Goal: Transaction & Acquisition: Book appointment/travel/reservation

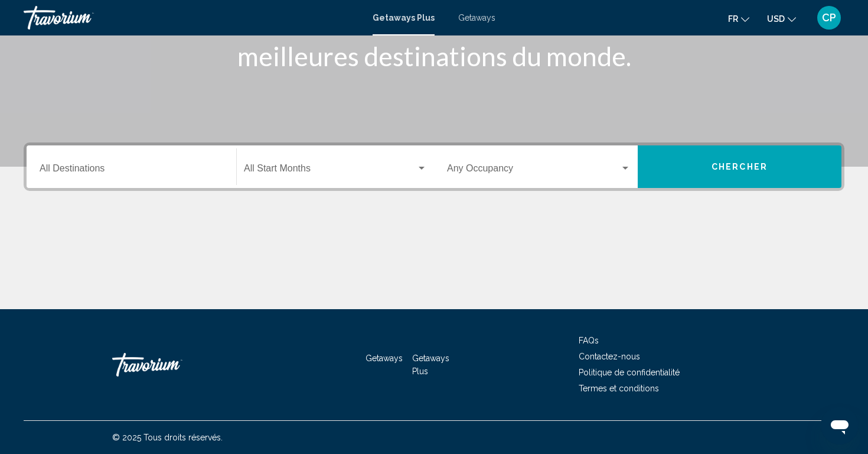
scroll to position [188, 0]
click at [101, 174] on input "Destination All Destinations" at bounding box center [132, 170] width 184 height 11
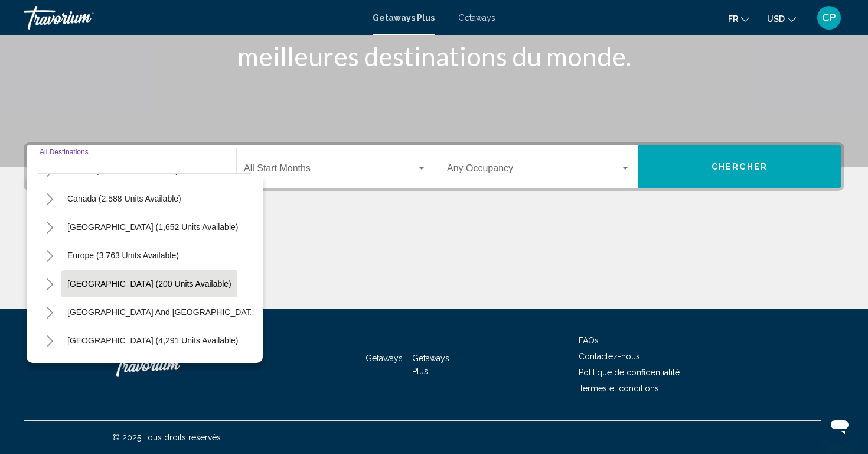
scroll to position [77, 1]
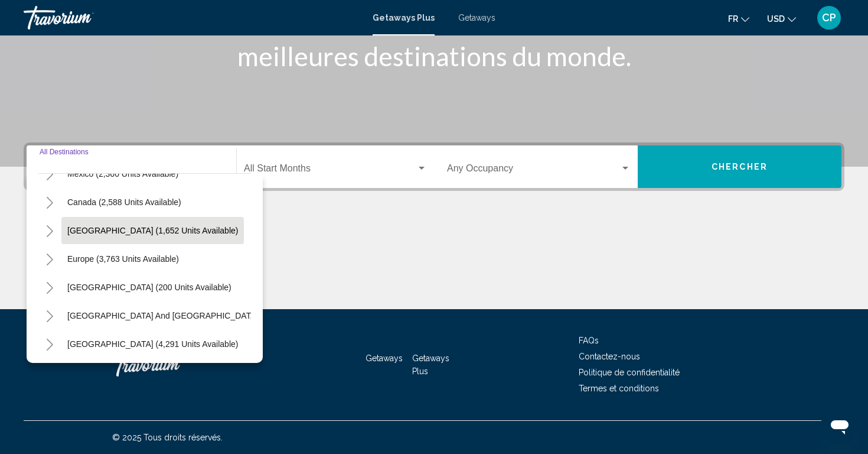
click at [97, 236] on button "[GEOGRAPHIC_DATA] (1,652 units available)" at bounding box center [152, 230] width 183 height 27
type input "**********"
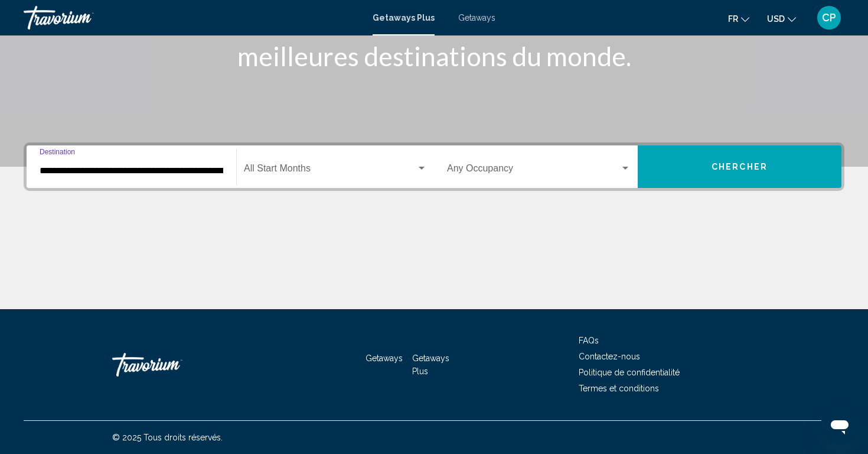
click at [252, 176] on div "Start Month All Start Months" at bounding box center [335, 166] width 183 height 37
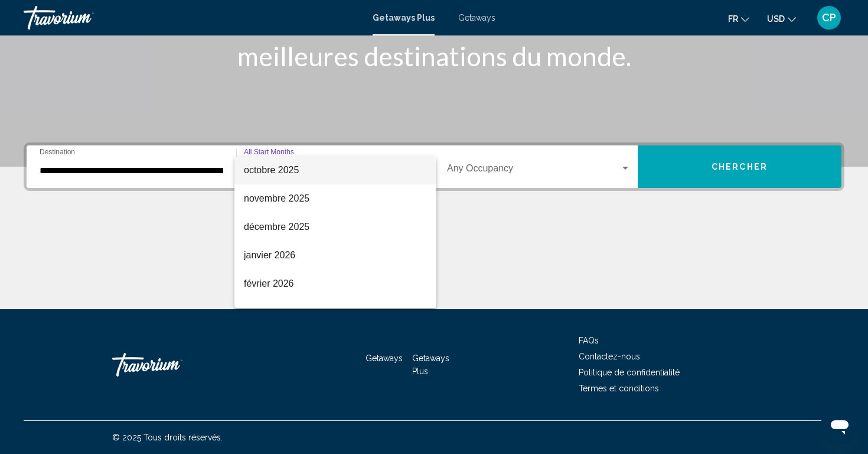
scroll to position [106, 0]
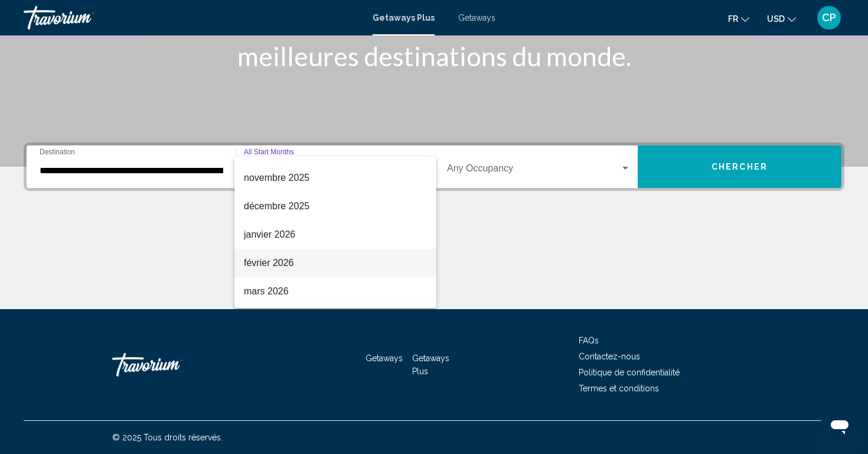
click at [250, 265] on span "février 2026" at bounding box center [335, 263] width 183 height 28
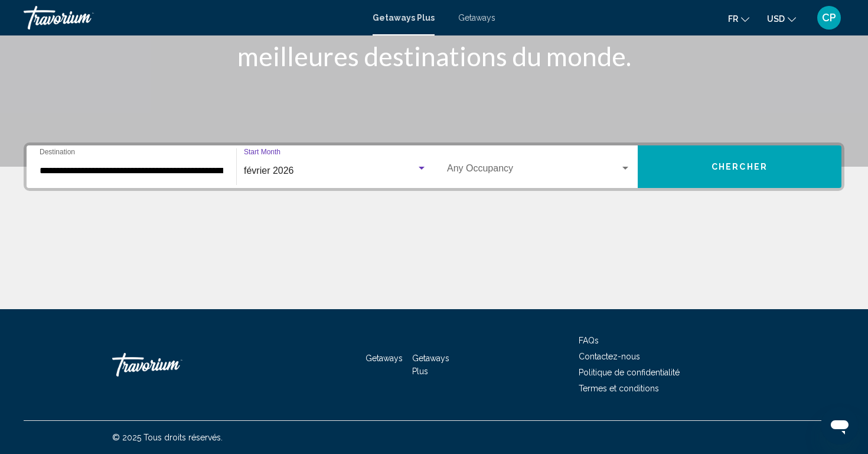
click at [506, 185] on div "Occupancy Any Occupancy" at bounding box center [539, 166] width 184 height 37
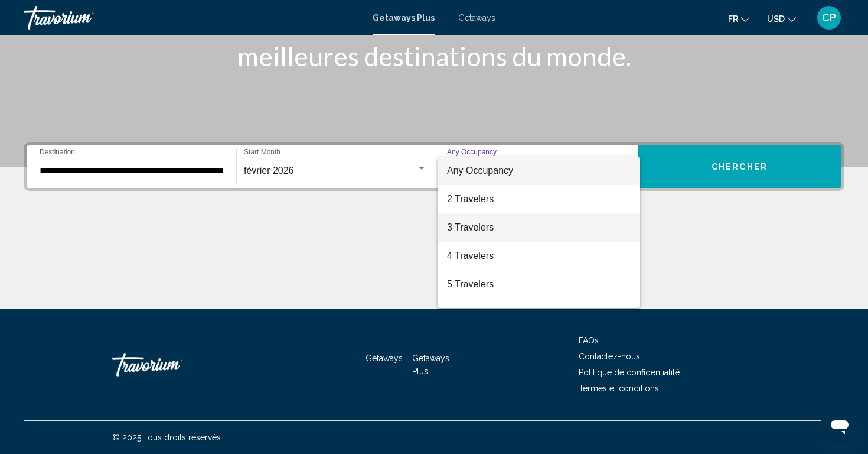
click at [484, 225] on span "3 Travelers" at bounding box center [539, 227] width 184 height 28
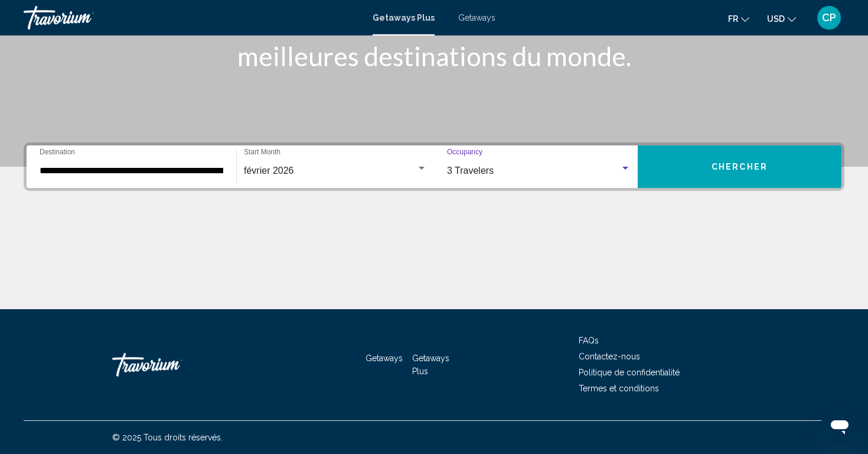
click at [663, 165] on button "Chercher" at bounding box center [740, 166] width 204 height 43
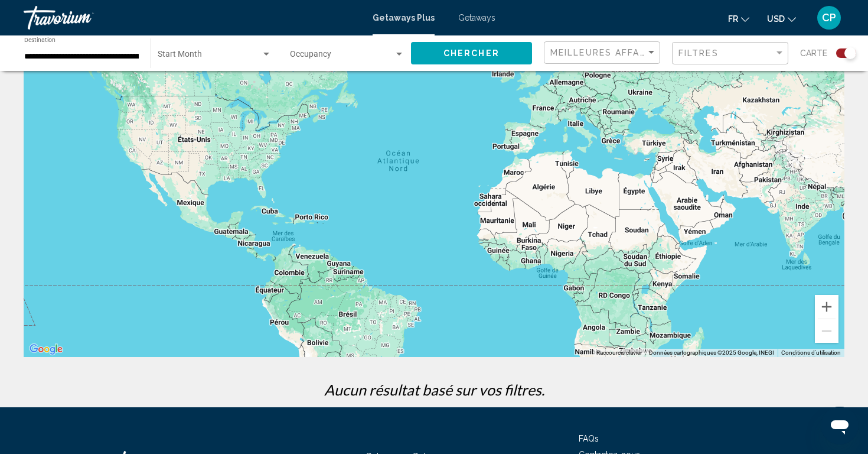
scroll to position [28, 0]
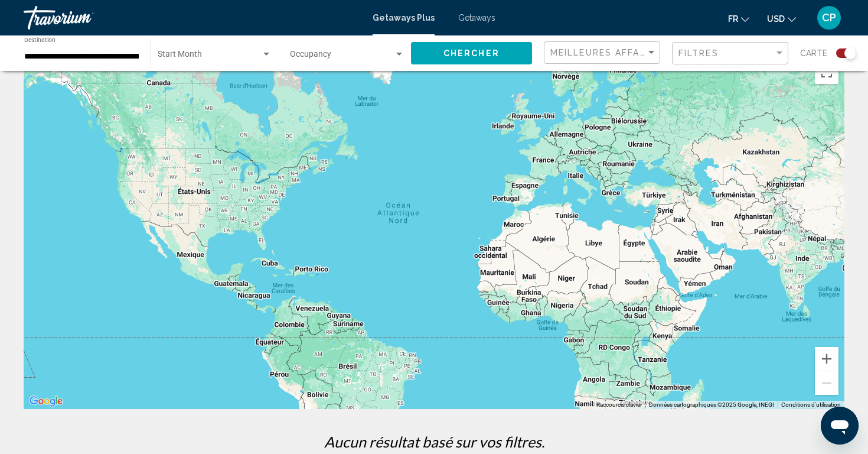
click at [182, 56] on span "Search widget" at bounding box center [209, 56] width 103 height 9
click at [182, 56] on span "All Start Months" at bounding box center [187, 56] width 59 height 9
click at [162, 56] on span "Search widget" at bounding box center [209, 56] width 103 height 9
click at [178, 55] on span "All Start Months" at bounding box center [187, 56] width 59 height 9
click at [451, 53] on span "Chercher" at bounding box center [472, 53] width 56 height 9
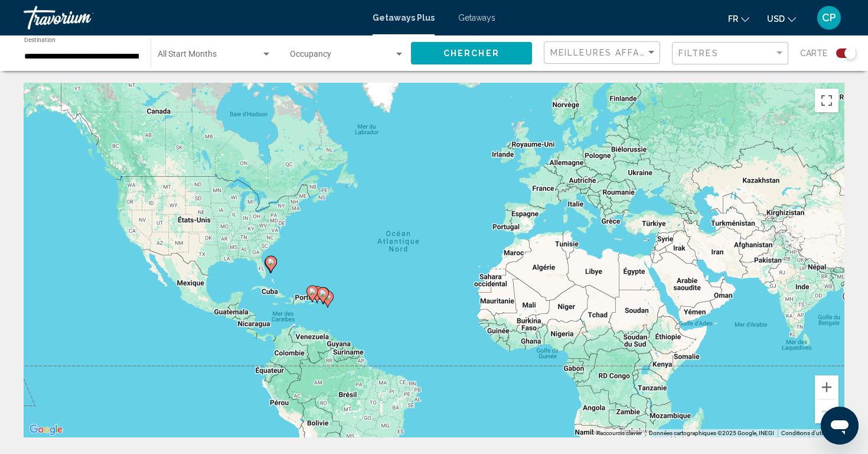
click at [315, 300] on gmp-advanced-marker "Main content" at bounding box center [313, 294] width 12 height 18
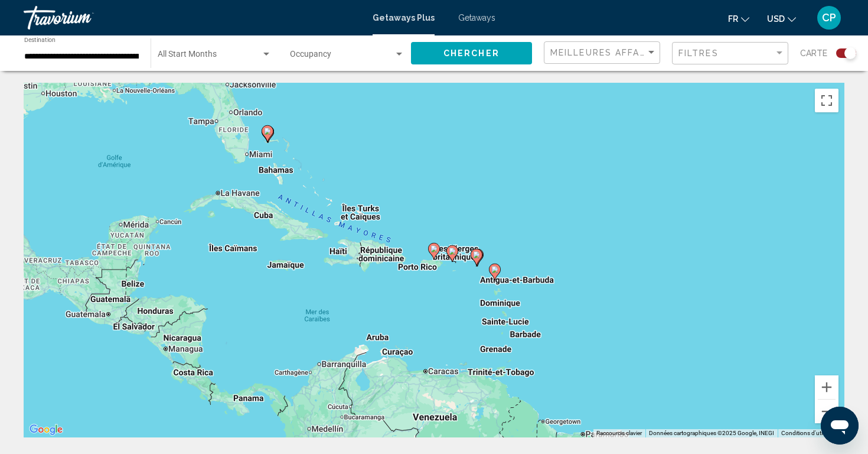
click at [454, 254] on image "Main content" at bounding box center [452, 251] width 7 height 7
type input "**********"
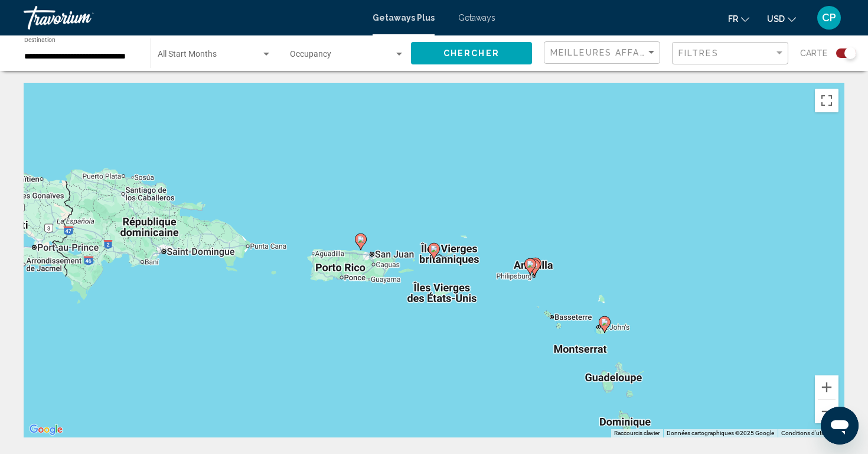
click at [430, 248] on icon "Main content" at bounding box center [434, 250] width 11 height 15
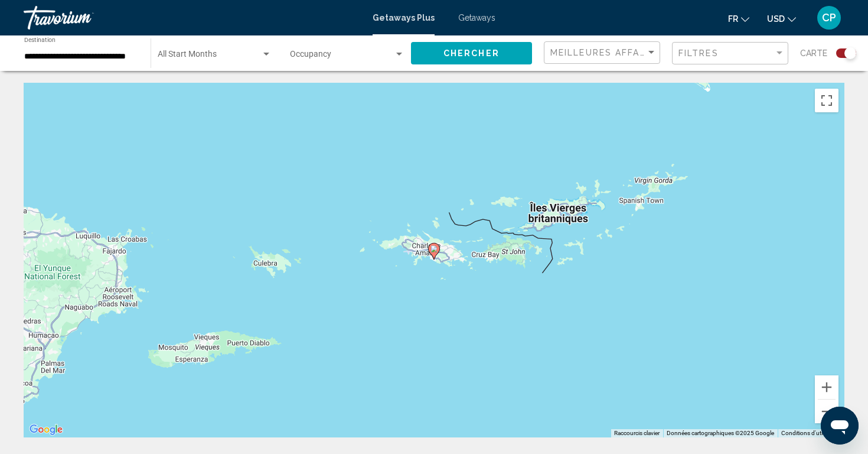
click at [437, 249] on image "Main content" at bounding box center [434, 248] width 7 height 7
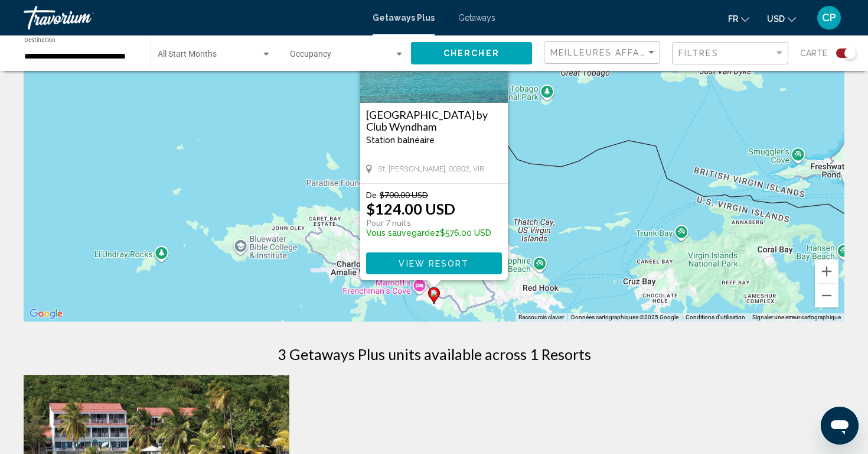
scroll to position [121, 0]
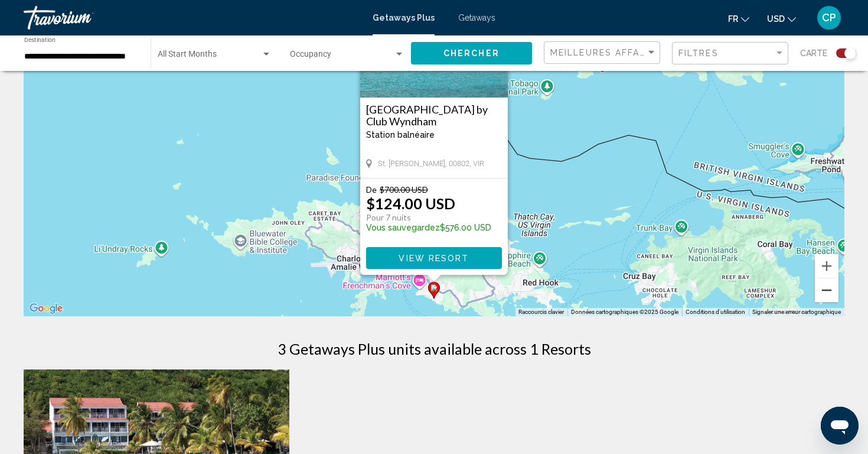
click at [826, 292] on button "Zoom arrière" at bounding box center [827, 290] width 24 height 24
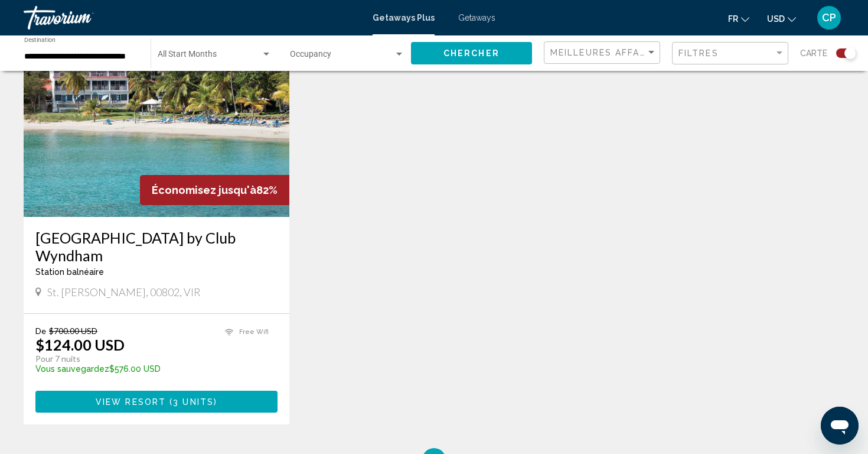
scroll to position [475, 0]
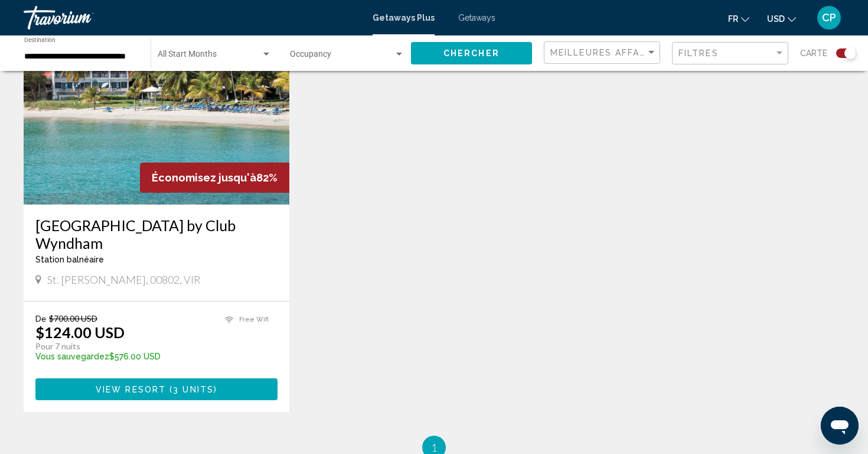
click at [85, 224] on h3 "[GEOGRAPHIC_DATA] by Club Wyndham" at bounding box center [156, 233] width 242 height 35
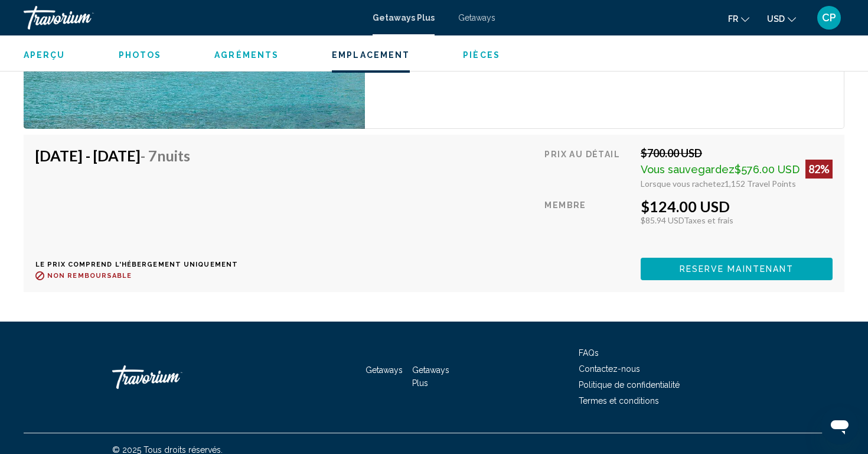
scroll to position [2014, 0]
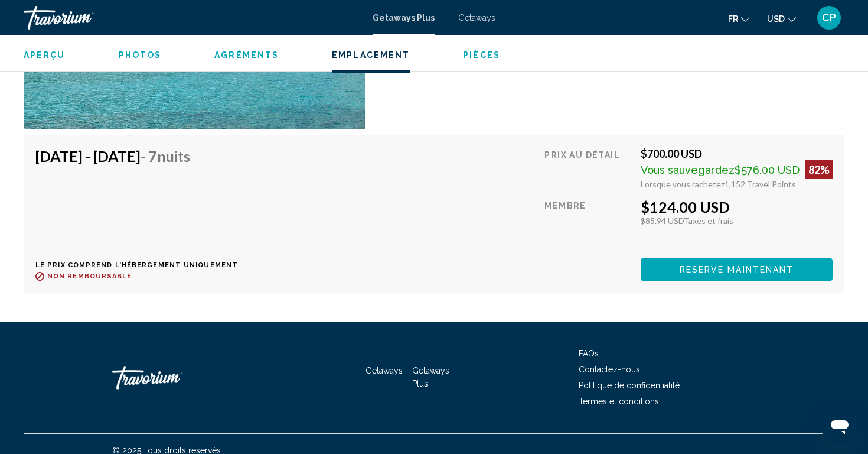
click at [656, 258] on button "Reserve maintenant" at bounding box center [737, 269] width 192 height 22
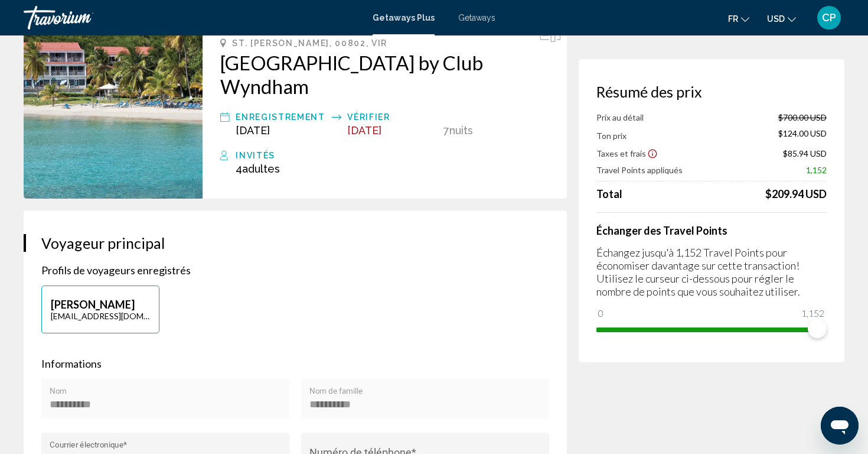
scroll to position [75, 0]
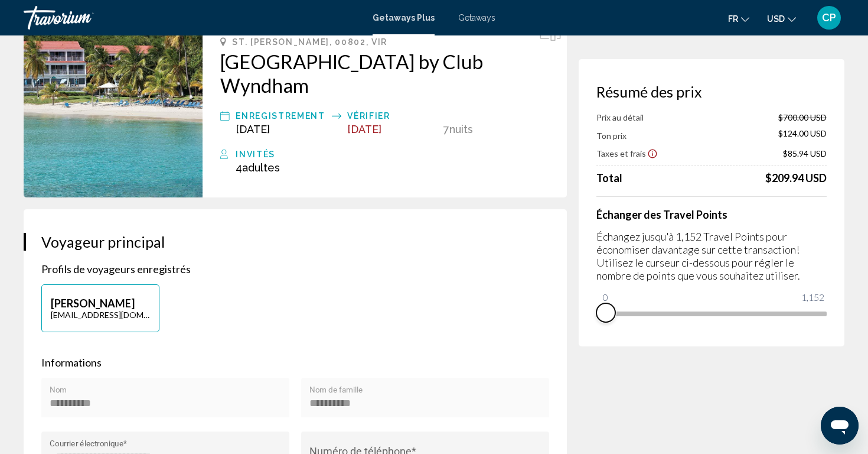
drag, startPoint x: 816, startPoint y: 328, endPoint x: 593, endPoint y: 328, distance: 222.7
click at [593, 328] on div "Résumé des prix Prix au détail $700.00 USD Ton prix $124.00 USD Taxes et frais …" at bounding box center [712, 202] width 266 height 287
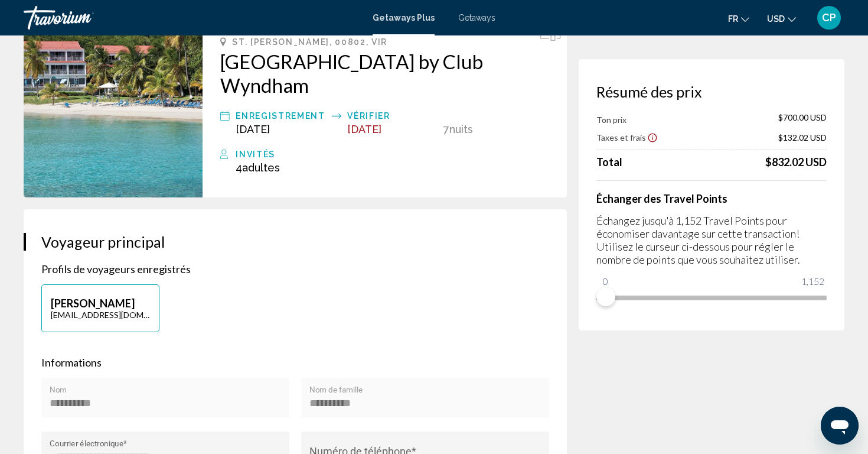
click at [249, 154] on div "Invités" at bounding box center [393, 154] width 314 height 14
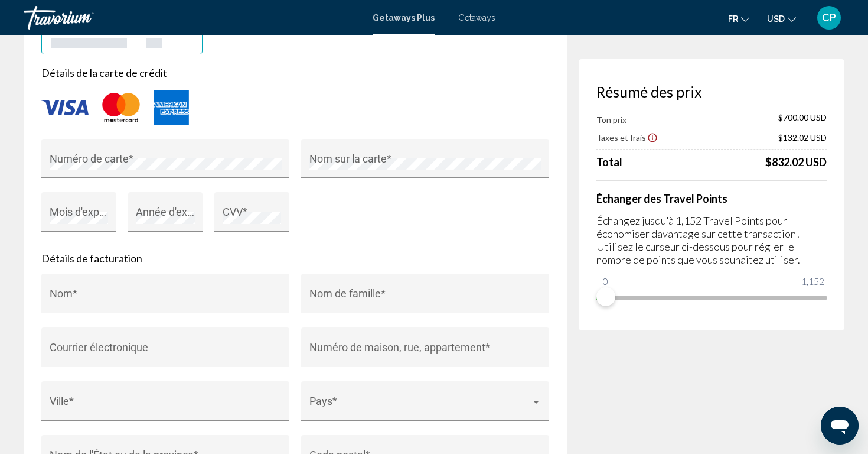
scroll to position [1014, 0]
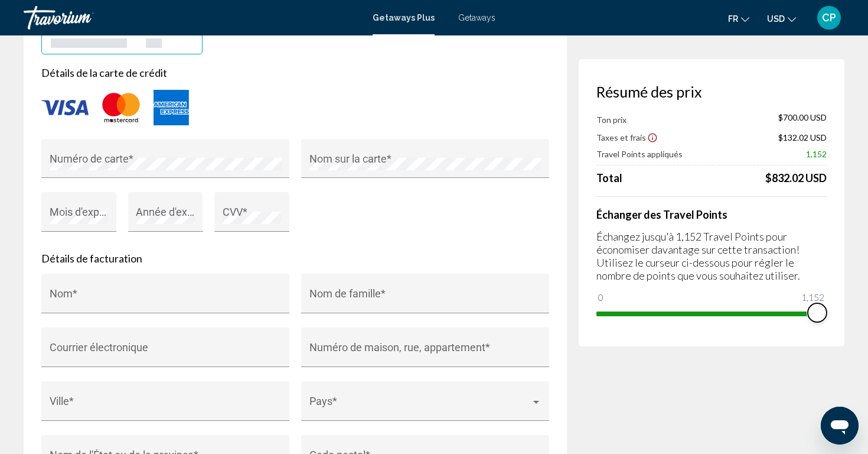
drag, startPoint x: 608, startPoint y: 301, endPoint x: 868, endPoint y: 318, distance: 259.8
click at [868, 318] on div "**********" at bounding box center [434, 227] width 868 height 2413
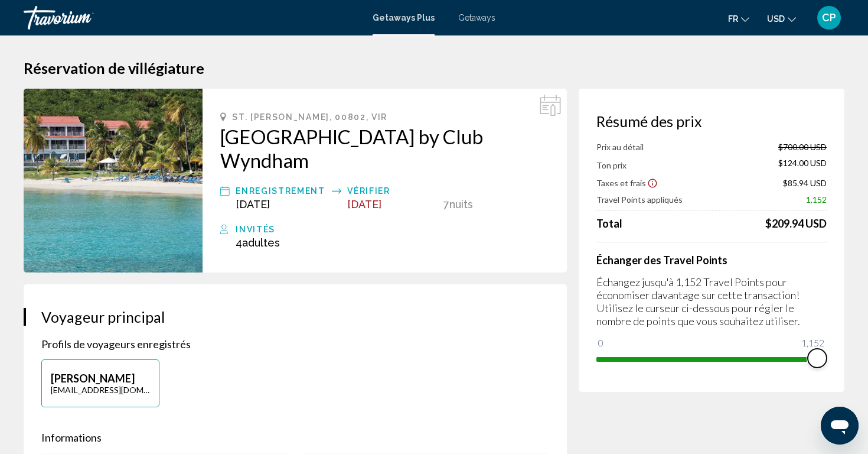
scroll to position [0, 0]
drag, startPoint x: 816, startPoint y: 352, endPoint x: 868, endPoint y: 349, distance: 51.5
click at [472, 21] on span "Getaways" at bounding box center [476, 17] width 37 height 9
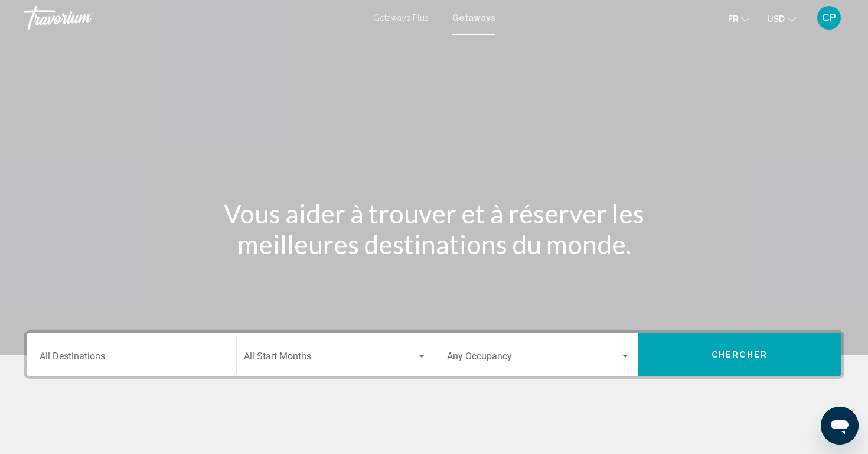
click at [784, 20] on span "USD" at bounding box center [776, 18] width 18 height 9
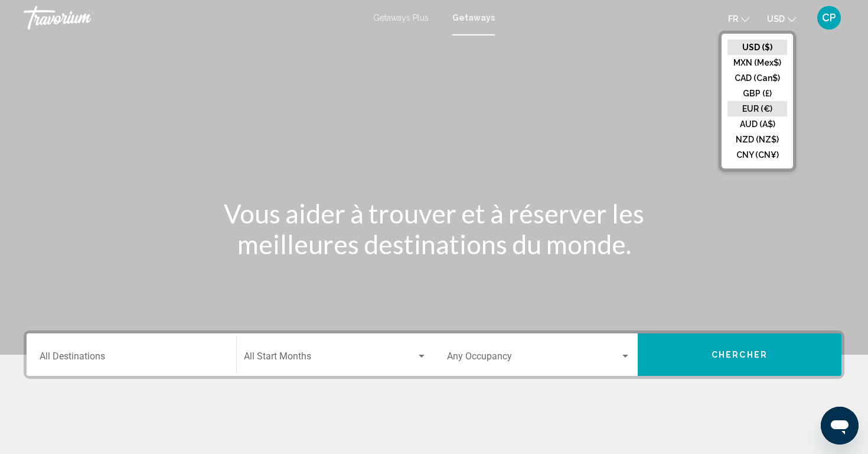
click at [745, 112] on button "EUR (€)" at bounding box center [758, 108] width 60 height 15
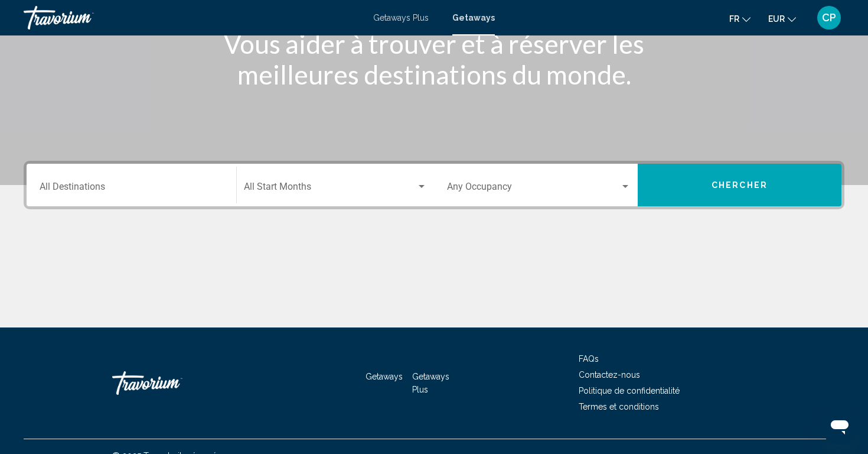
scroll to position [171, 0]
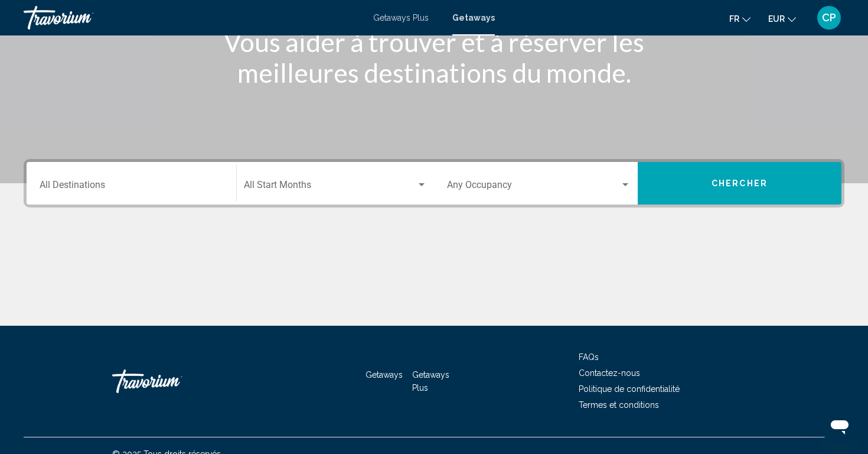
click at [618, 187] on span "Search widget" at bounding box center [533, 187] width 173 height 11
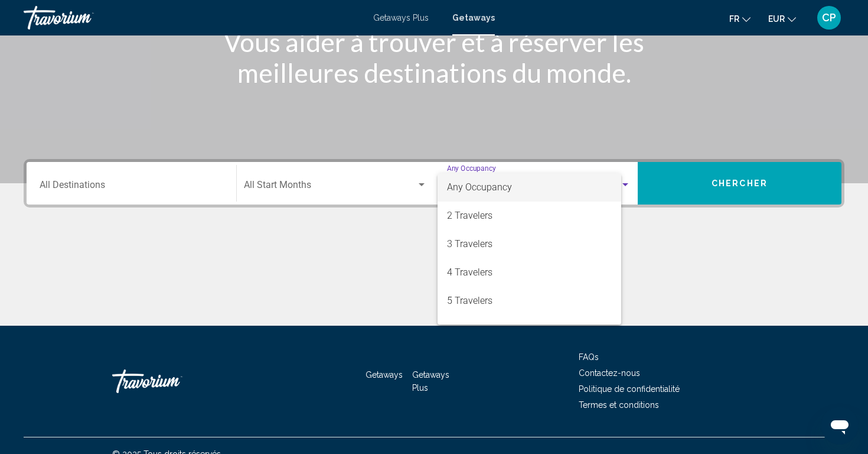
scroll to position [188, 0]
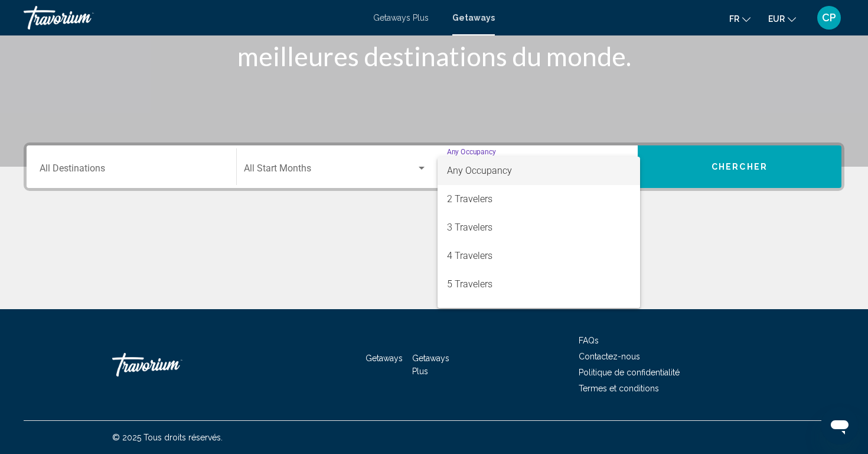
click at [344, 179] on div at bounding box center [434, 227] width 868 height 454
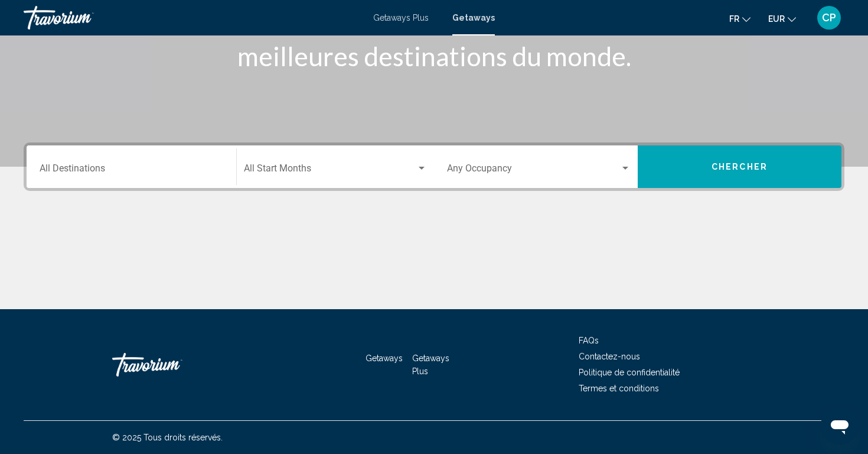
click at [344, 179] on div "Start Month All Start Months" at bounding box center [335, 166] width 183 height 37
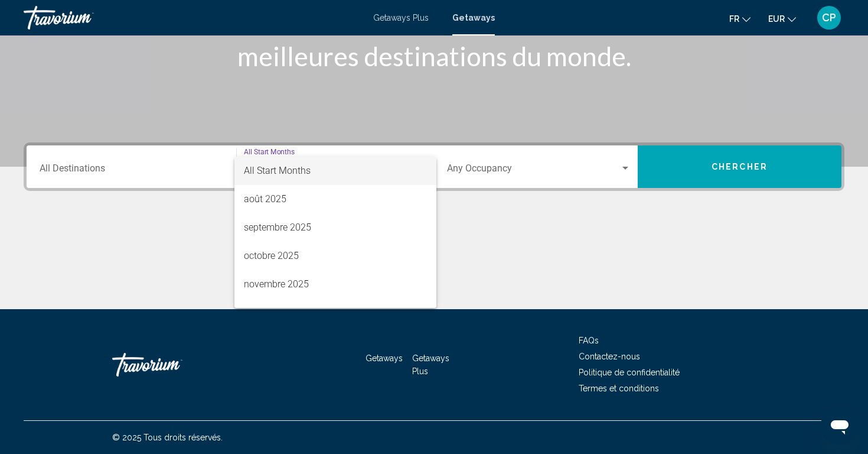
click at [206, 234] on div at bounding box center [434, 227] width 868 height 454
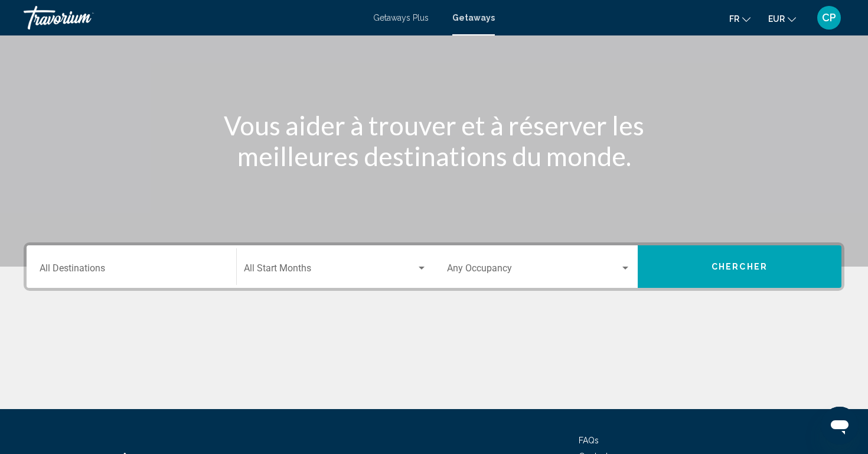
scroll to position [48, 0]
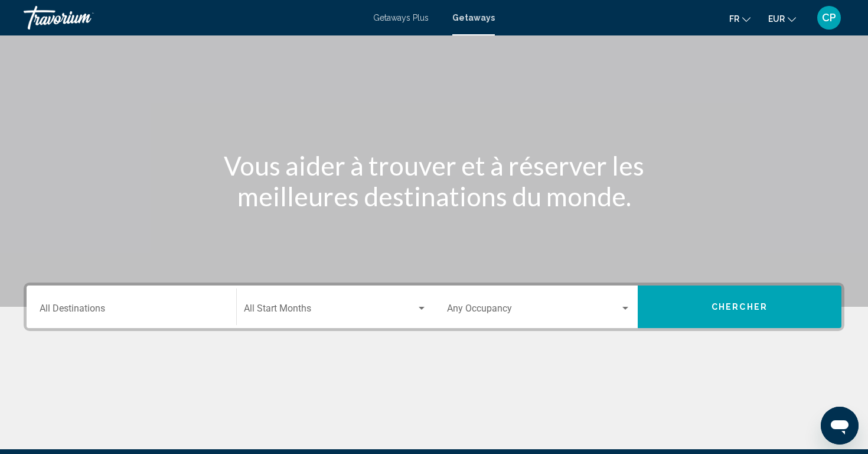
click at [53, 22] on div "Travorium" at bounding box center [83, 18] width 118 height 24
click at [61, 19] on div "Travorium" at bounding box center [83, 18] width 118 height 24
click at [406, 17] on span "Getaways Plus" at bounding box center [401, 17] width 56 height 9
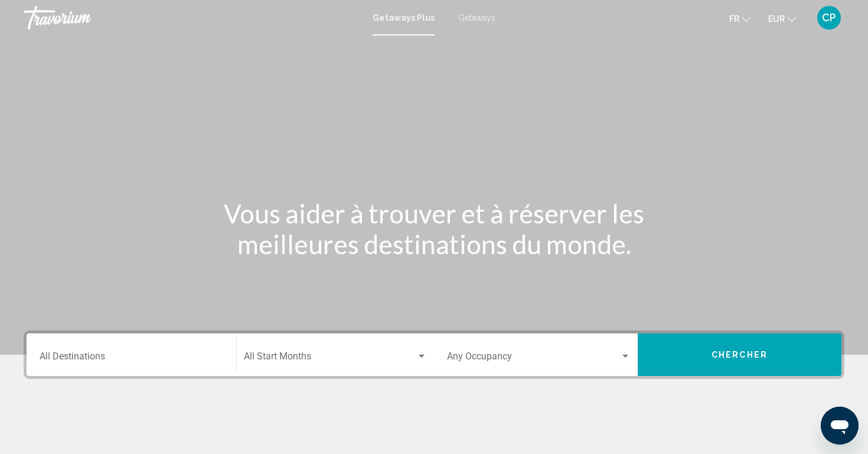
click at [489, 20] on span "Getaways" at bounding box center [476, 17] width 37 height 9
click at [34, 12] on div "Travorium" at bounding box center [83, 18] width 118 height 24
click at [60, 18] on div "Travorium" at bounding box center [83, 18] width 118 height 24
click at [301, 352] on div "Start Month All Start Months" at bounding box center [335, 354] width 183 height 37
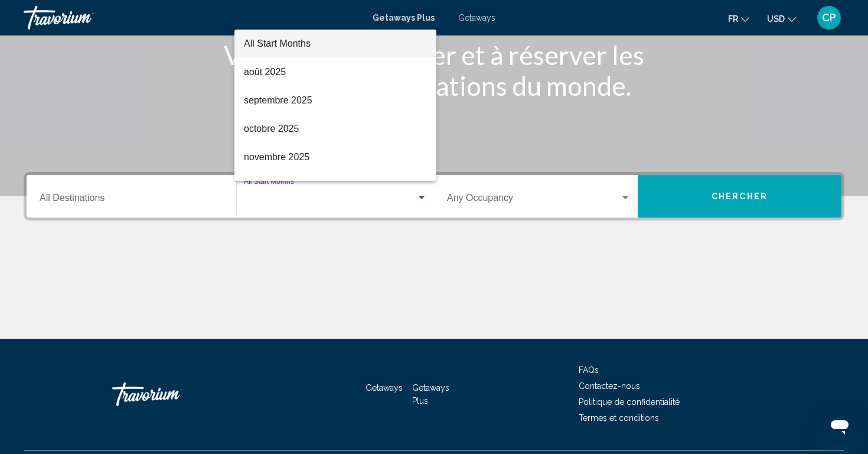
scroll to position [188, 0]
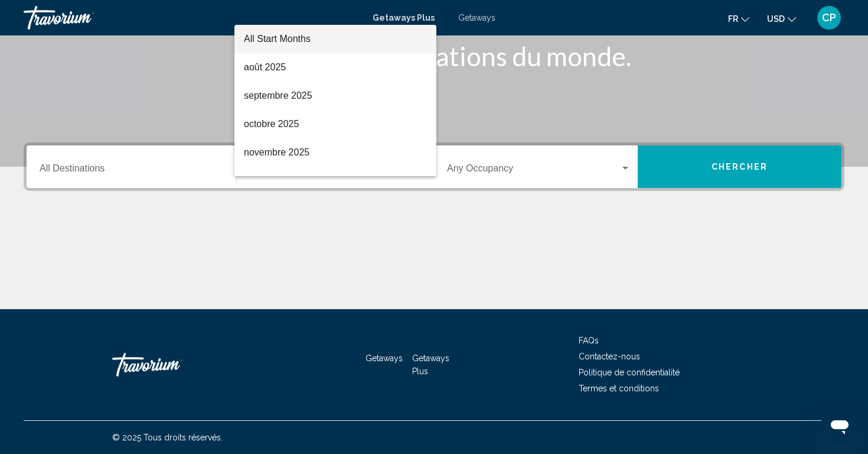
click at [170, 165] on div at bounding box center [434, 227] width 868 height 454
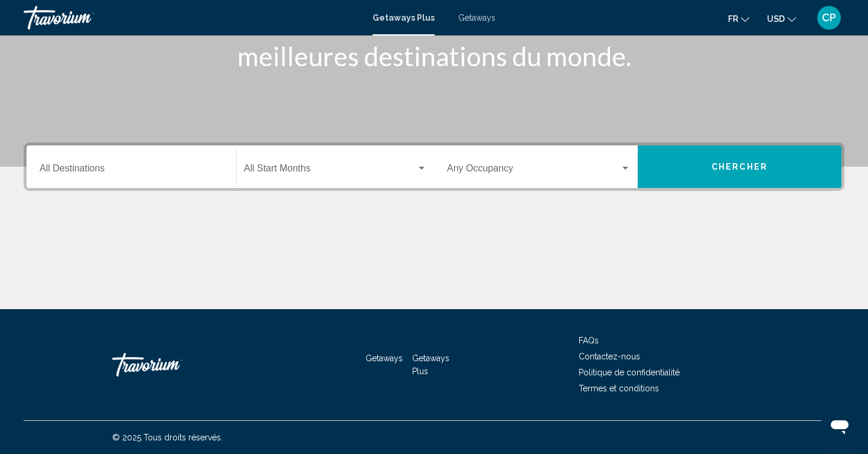
click at [527, 175] on span "Search widget" at bounding box center [533, 170] width 173 height 11
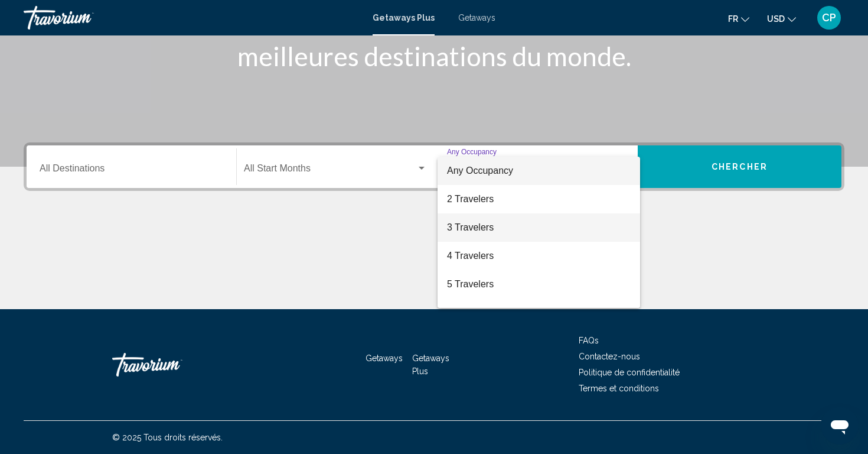
click at [497, 230] on span "3 Travelers" at bounding box center [539, 227] width 184 height 28
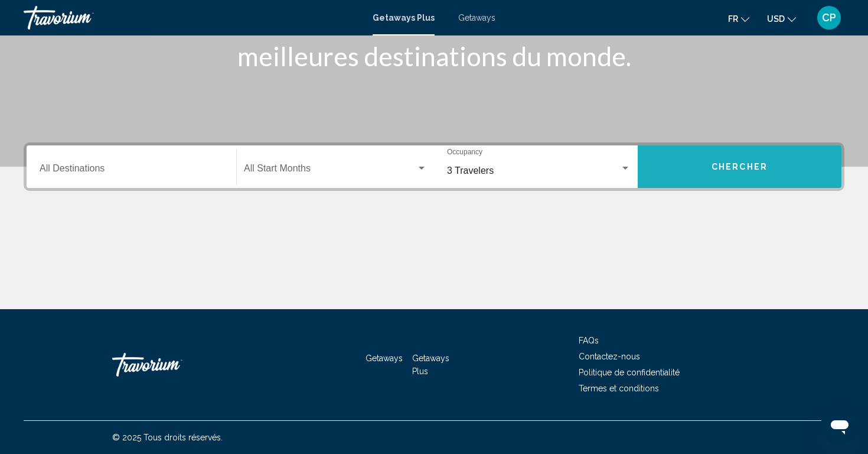
click at [707, 171] on button "Chercher" at bounding box center [740, 166] width 204 height 43
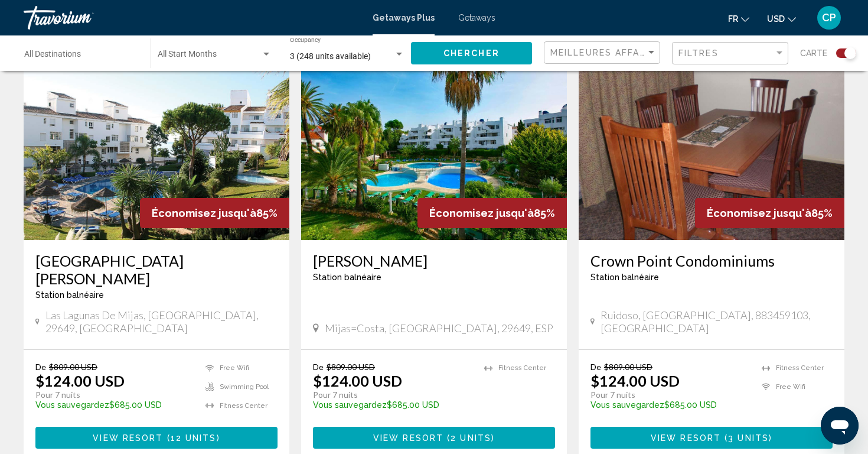
scroll to position [438, 0]
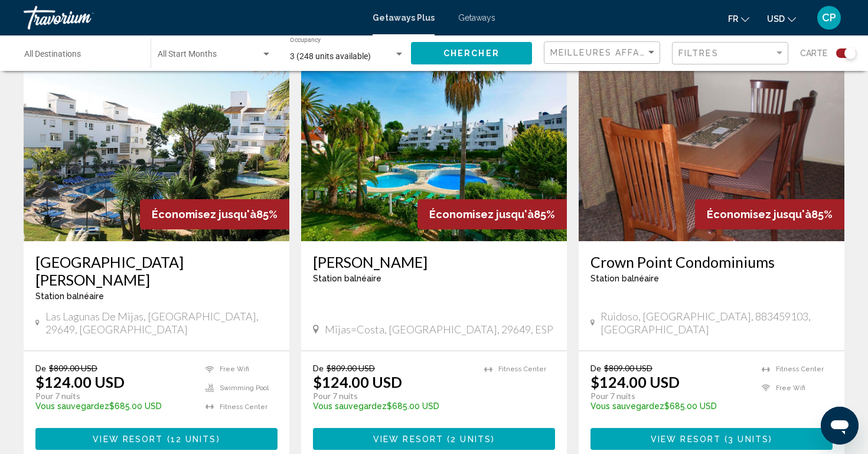
click at [440, 428] on button "View Resort ( 2 units )" at bounding box center [434, 439] width 242 height 22
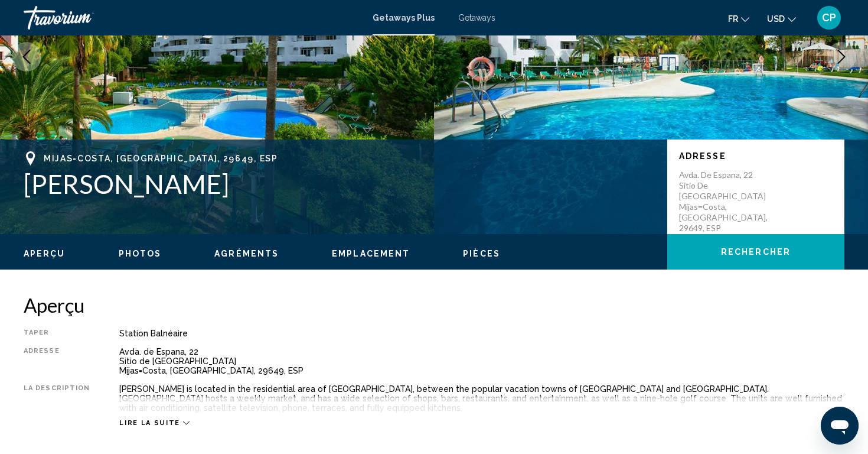
scroll to position [155, 0]
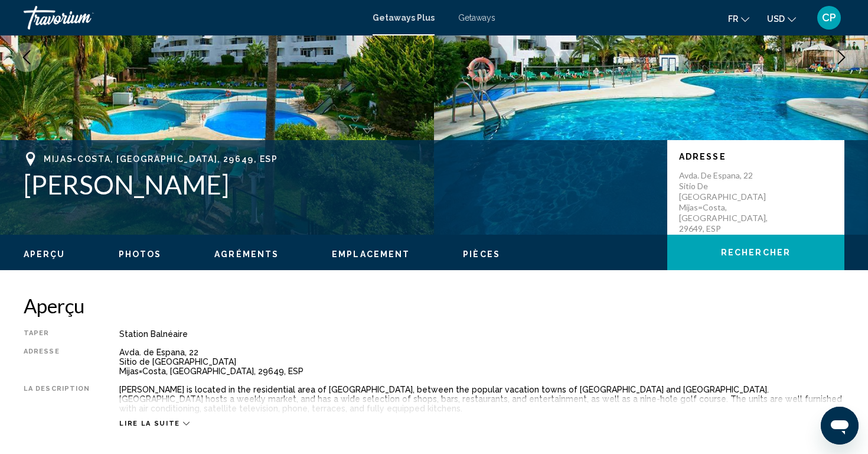
click at [721, 265] on button "Rechercher" at bounding box center [755, 252] width 177 height 35
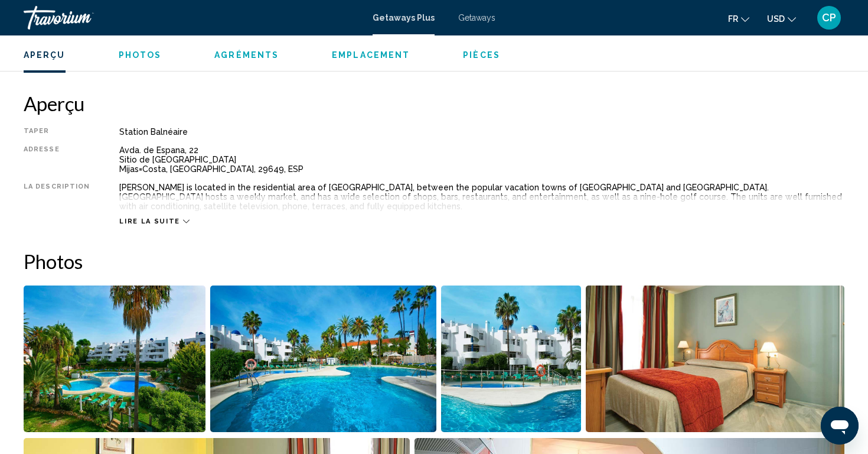
scroll to position [357, 0]
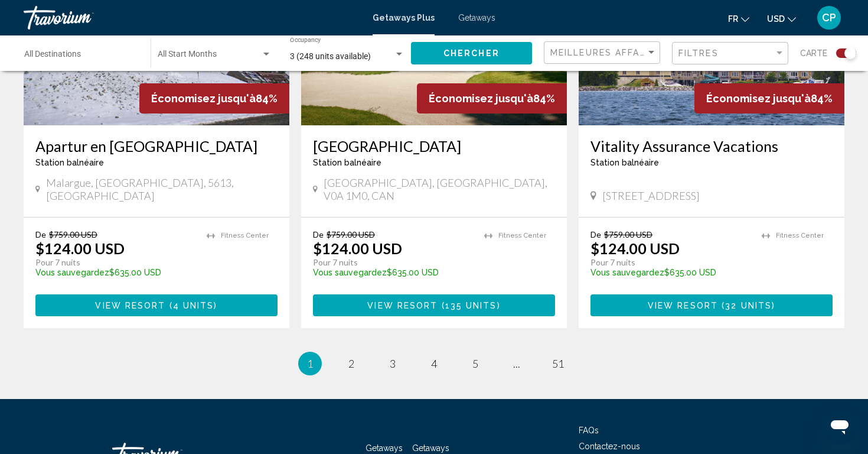
scroll to position [1861, 0]
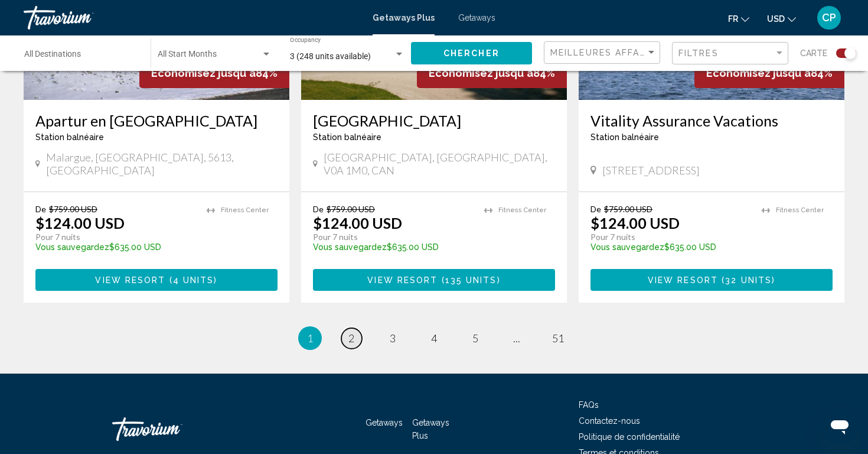
click at [353, 331] on span "2" at bounding box center [352, 337] width 6 height 13
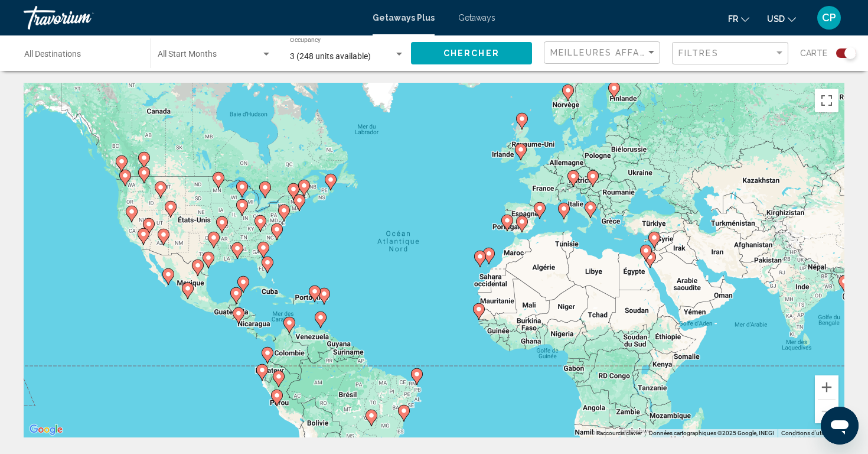
click at [613, 88] on image "Main content" at bounding box center [614, 87] width 7 height 7
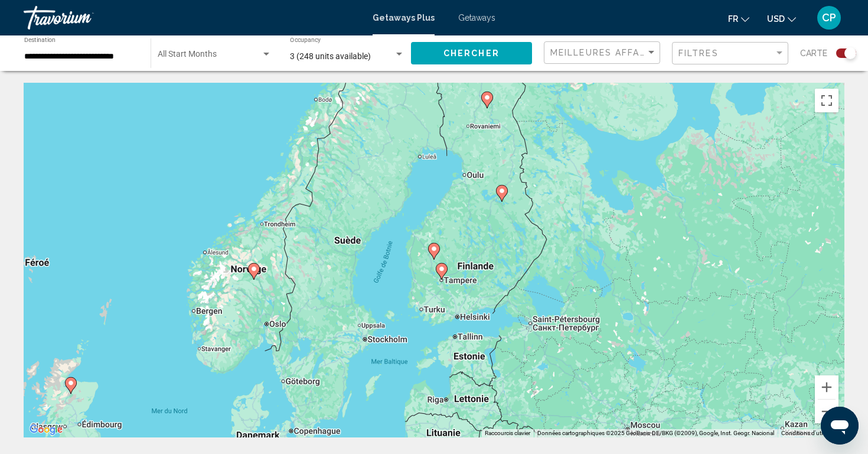
click at [443, 268] on image "Main content" at bounding box center [441, 268] width 7 height 7
type input "**********"
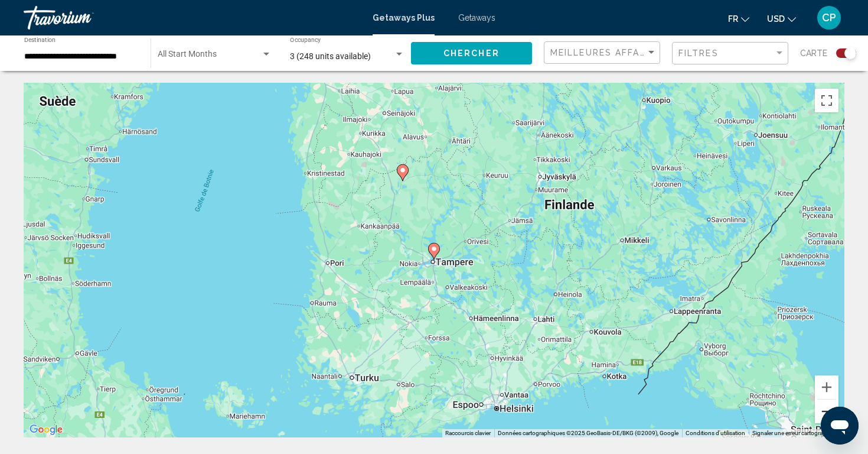
click at [818, 402] on button "Zoom arrière" at bounding box center [827, 411] width 24 height 24
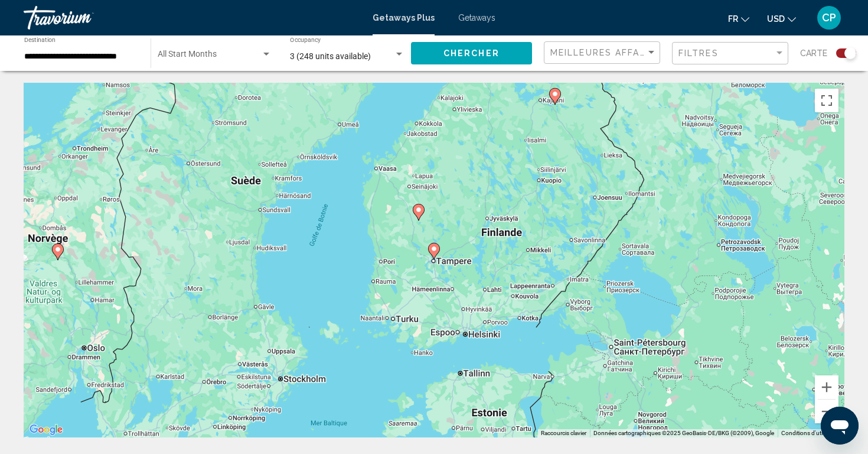
click at [552, 93] on image "Main content" at bounding box center [555, 93] width 7 height 7
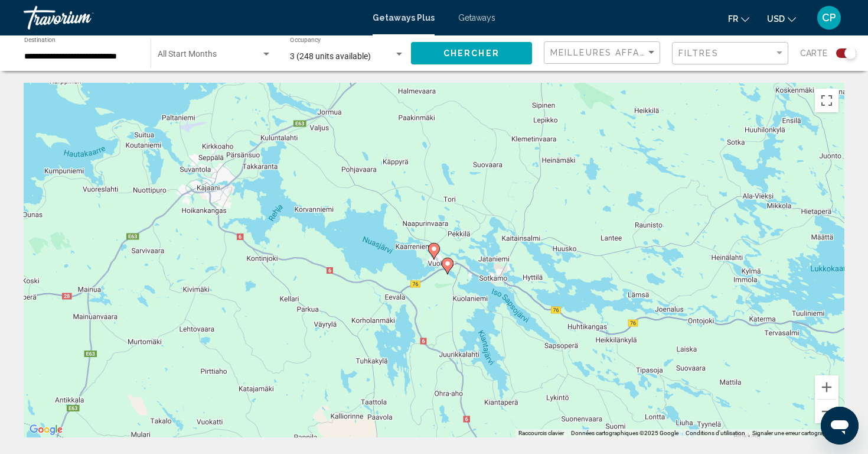
click at [449, 262] on image "Main content" at bounding box center [447, 263] width 7 height 7
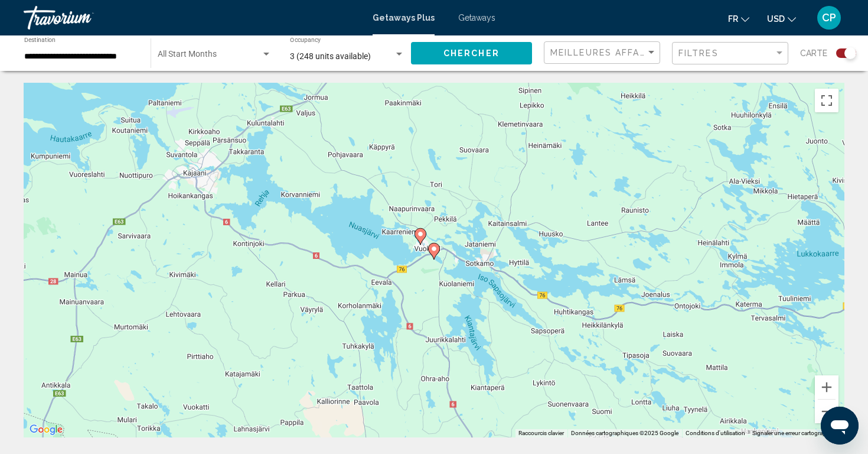
click at [435, 248] on image "Main content" at bounding box center [434, 248] width 7 height 7
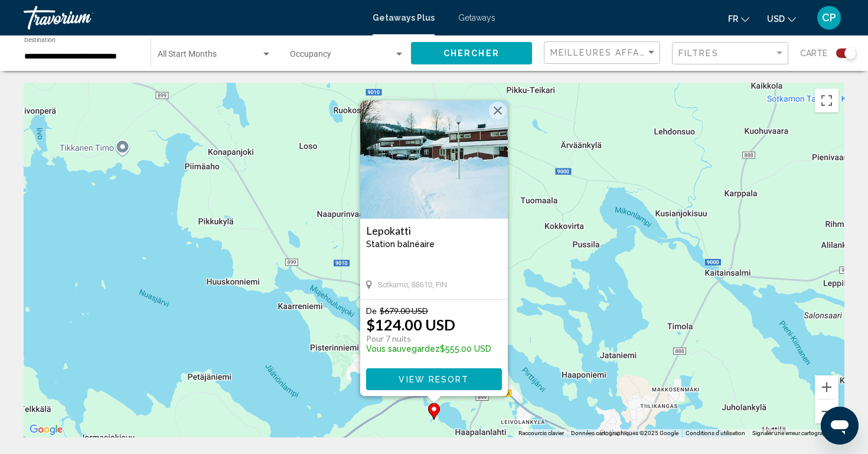
click at [500, 106] on button "Fermer" at bounding box center [498, 111] width 18 height 18
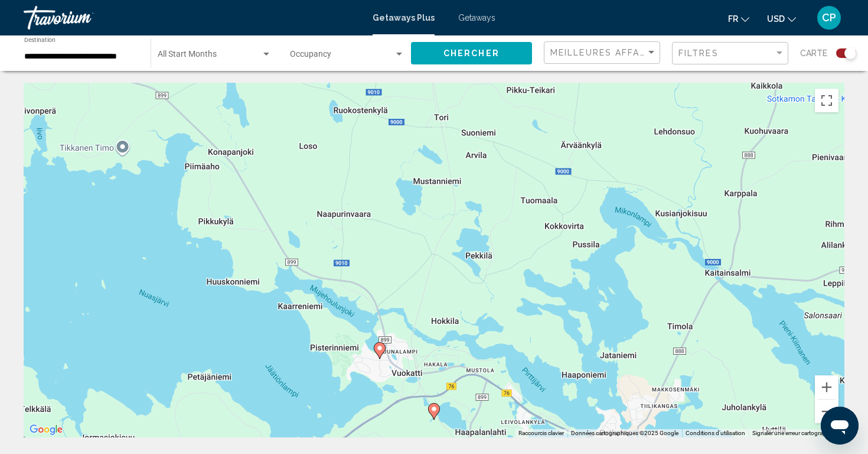
click at [380, 351] on image "Main content" at bounding box center [379, 347] width 7 height 7
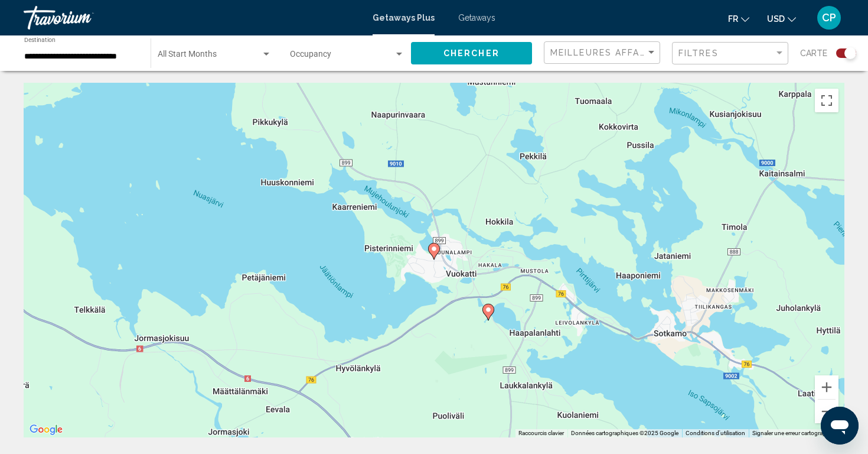
click at [435, 251] on image "Main content" at bounding box center [434, 248] width 7 height 7
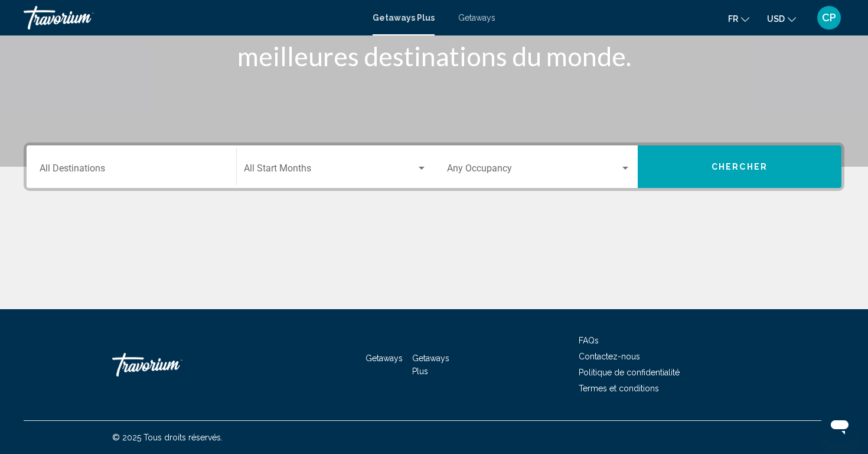
scroll to position [188, 0]
click at [738, 184] on button "Chercher" at bounding box center [740, 166] width 204 height 43
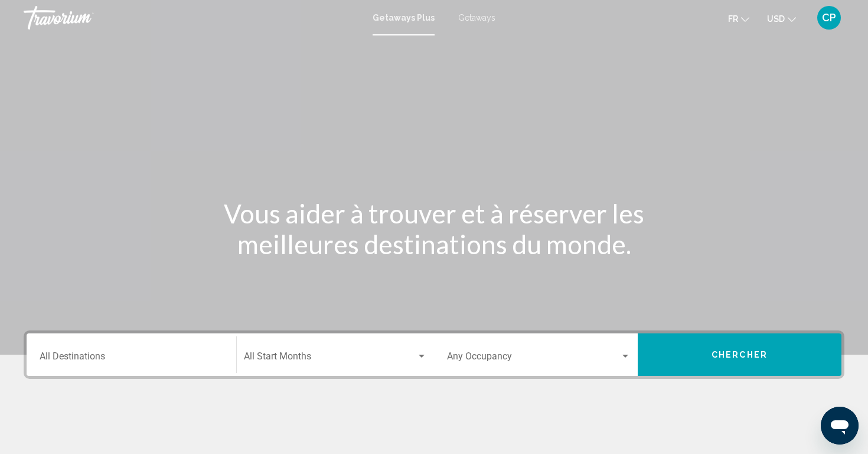
click at [490, 363] on span "Search widget" at bounding box center [533, 358] width 173 height 11
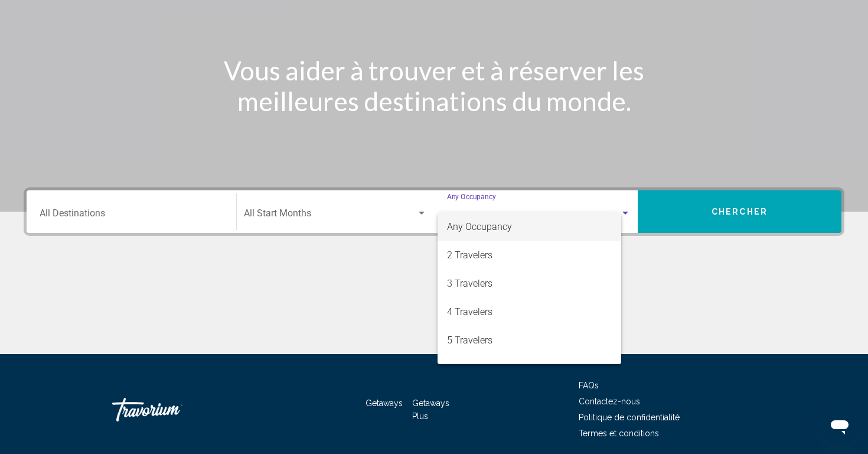
scroll to position [188, 0]
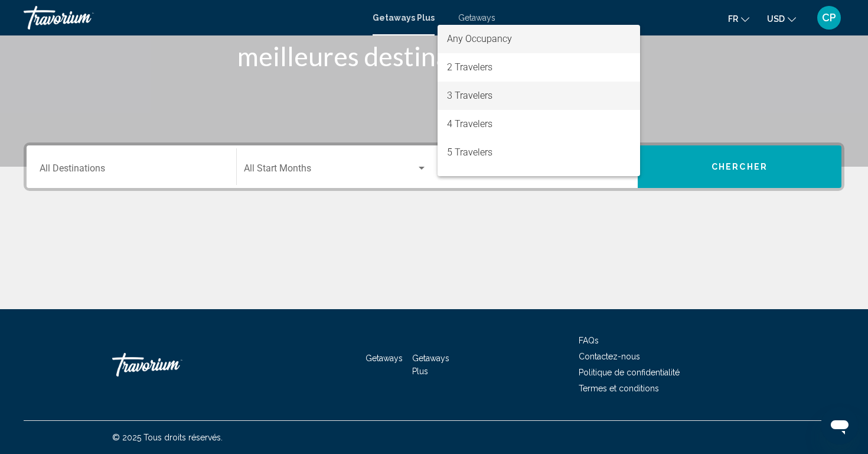
click at [512, 95] on span "3 Travelers" at bounding box center [539, 96] width 184 height 28
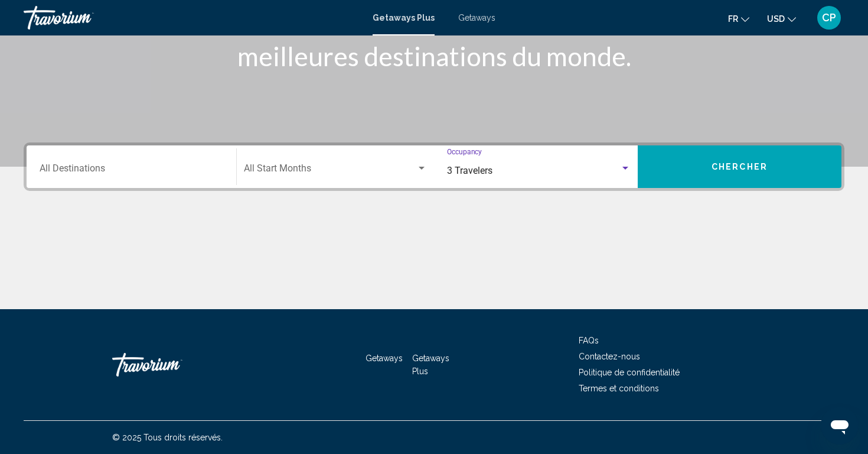
click at [778, 15] on span "USD" at bounding box center [776, 18] width 18 height 9
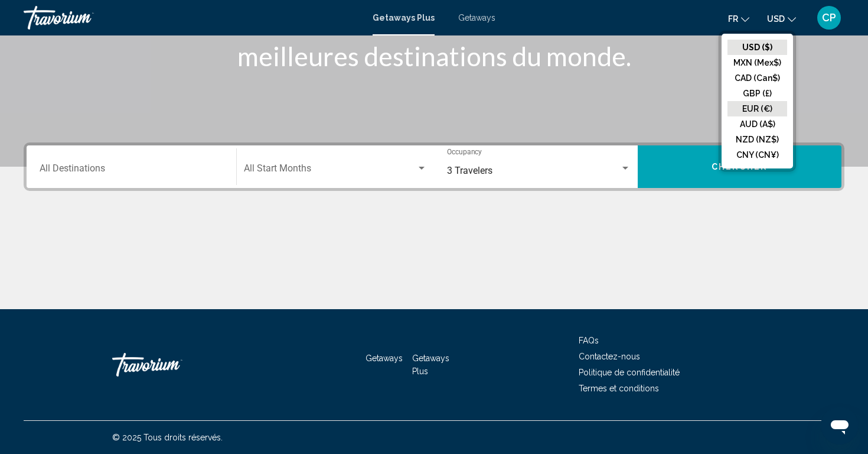
click at [749, 107] on button "EUR (€)" at bounding box center [758, 108] width 60 height 15
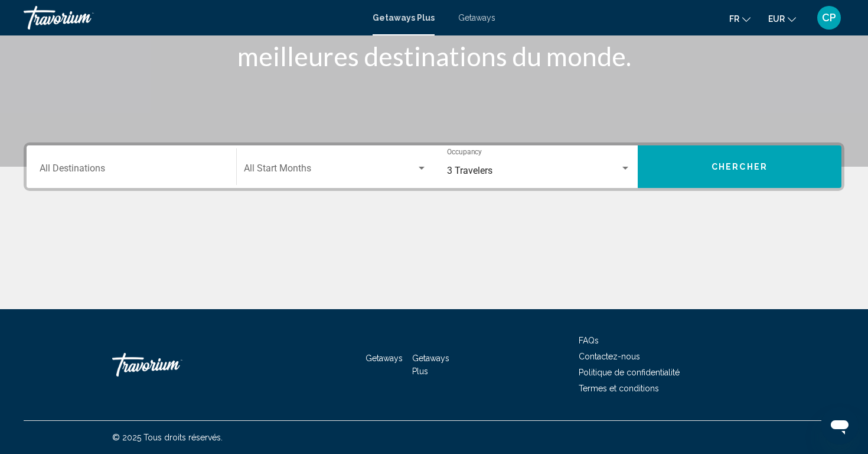
click at [688, 172] on button "Chercher" at bounding box center [740, 166] width 204 height 43
